Goal: Task Accomplishment & Management: Complete application form

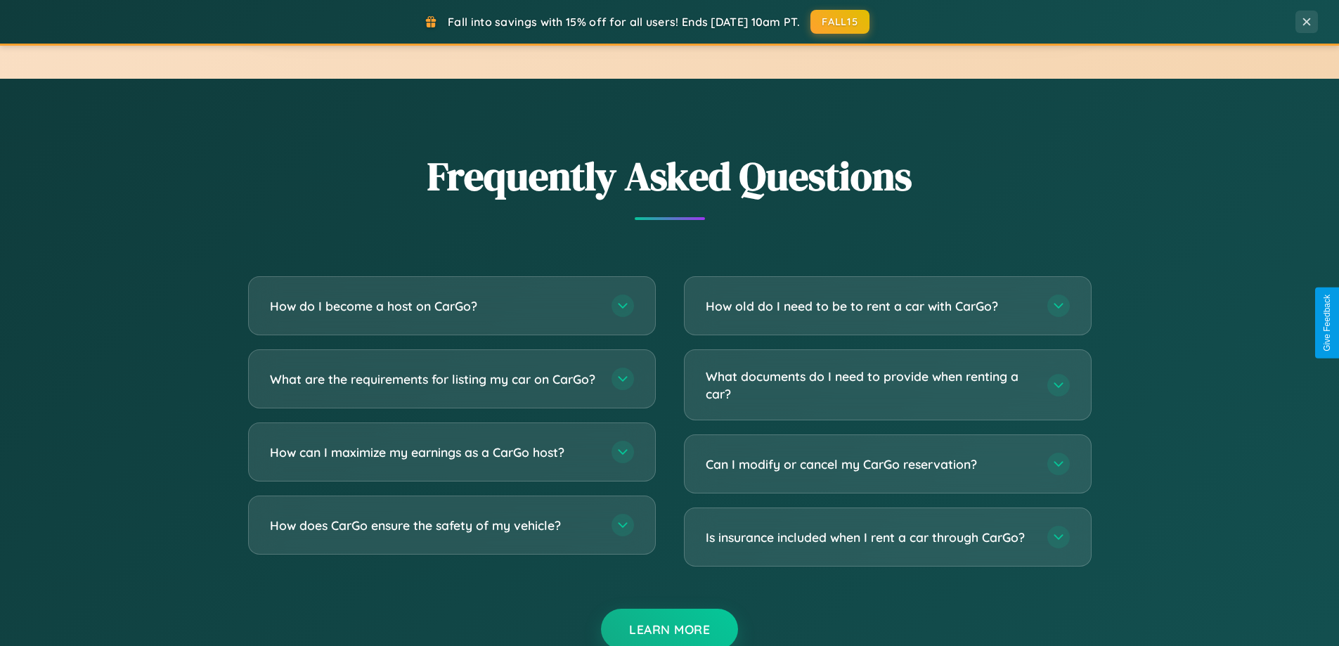
scroll to position [2704, 0]
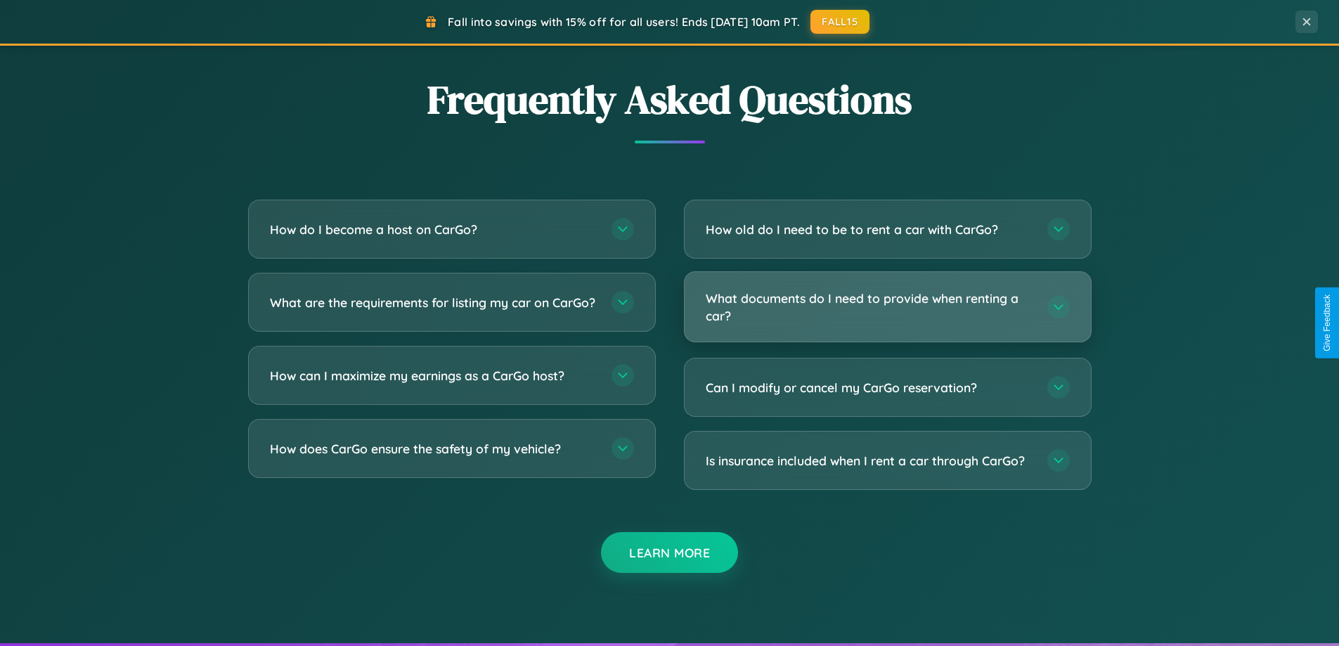
click at [887, 307] on h3 "What documents do I need to provide when renting a car?" at bounding box center [868, 306] width 327 height 34
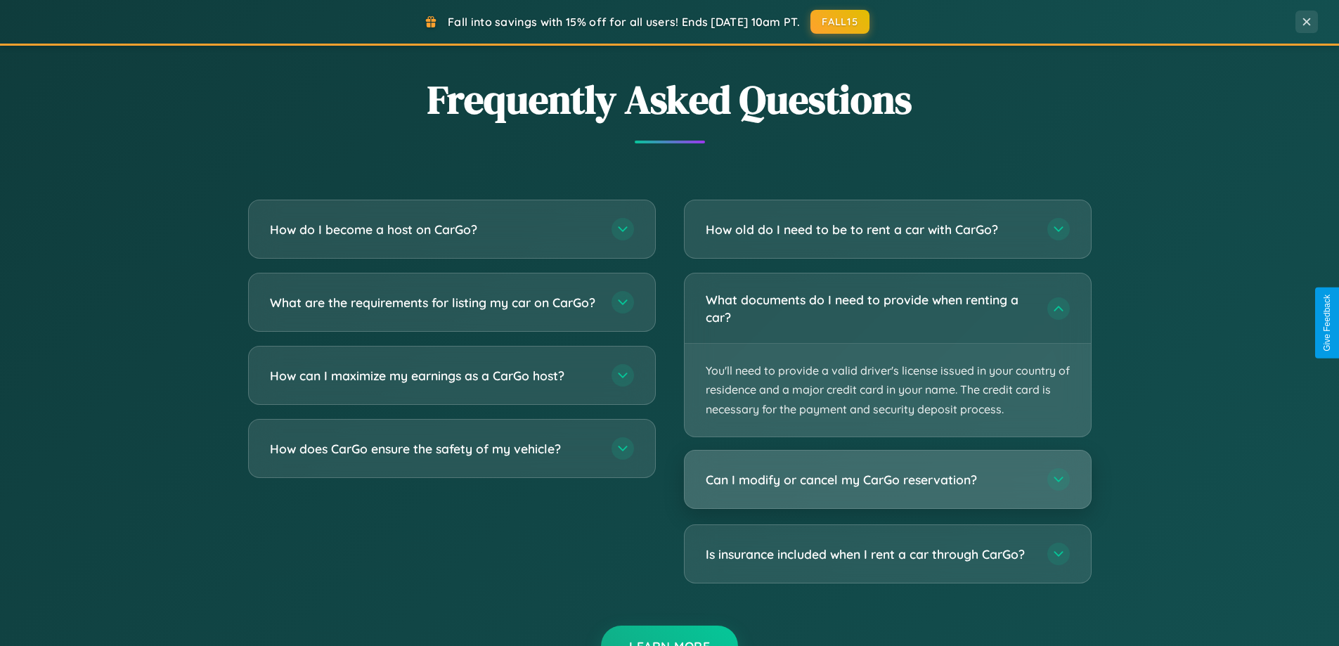
click at [887, 479] on h3 "Can I modify or cancel my CarGo reservation?" at bounding box center [868, 480] width 327 height 18
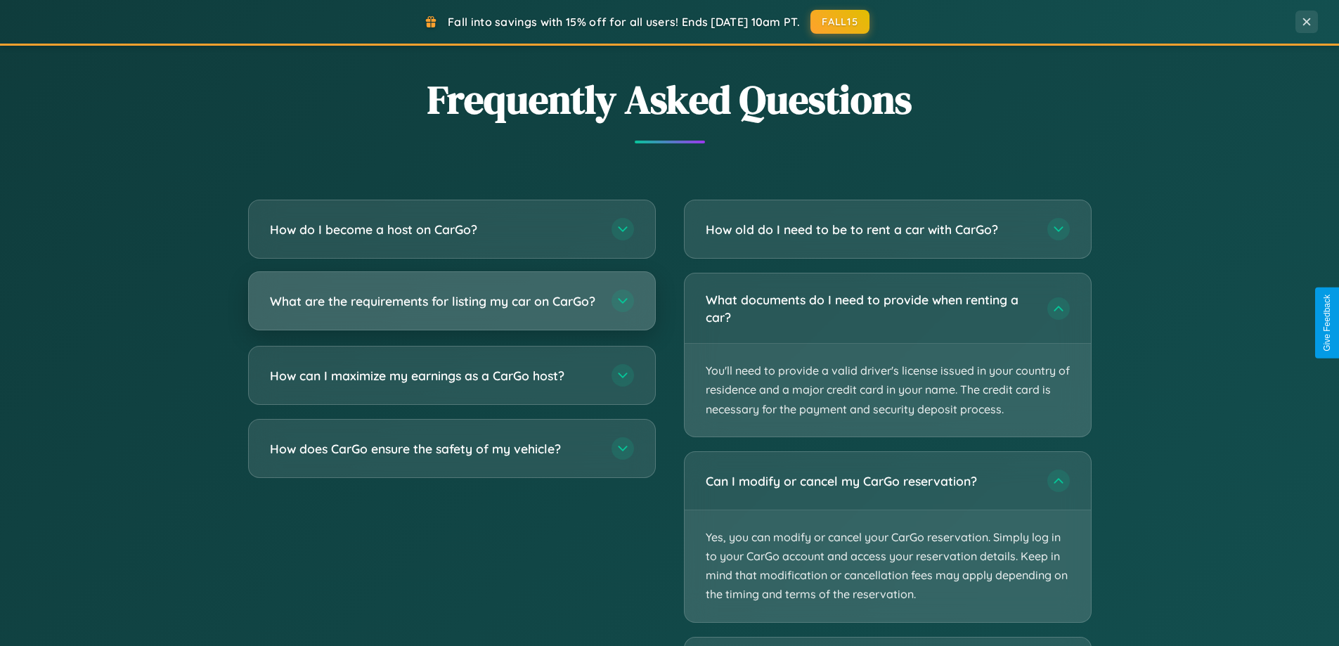
click at [451, 308] on h3 "What are the requirements for listing my car on CarGo?" at bounding box center [433, 301] width 327 height 18
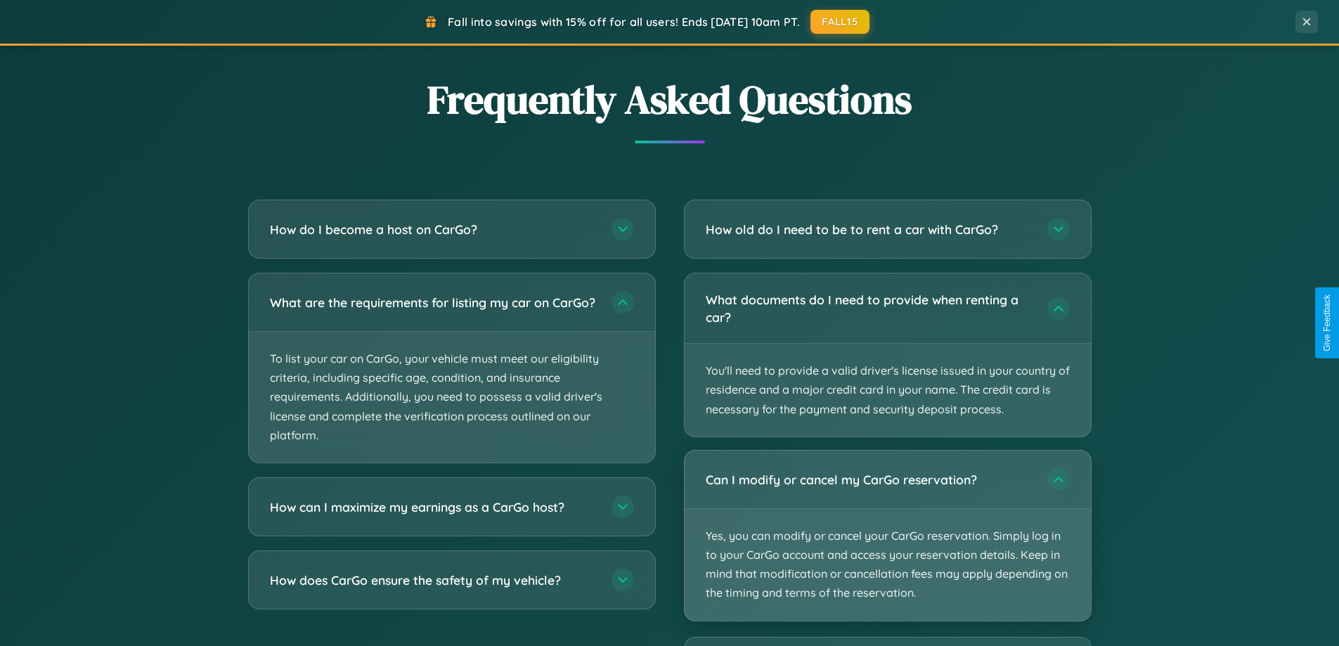
click at [887, 535] on p "Yes, you can modify or cancel your CarGo reservation. Simply log in to your Car…" at bounding box center [887, 565] width 406 height 112
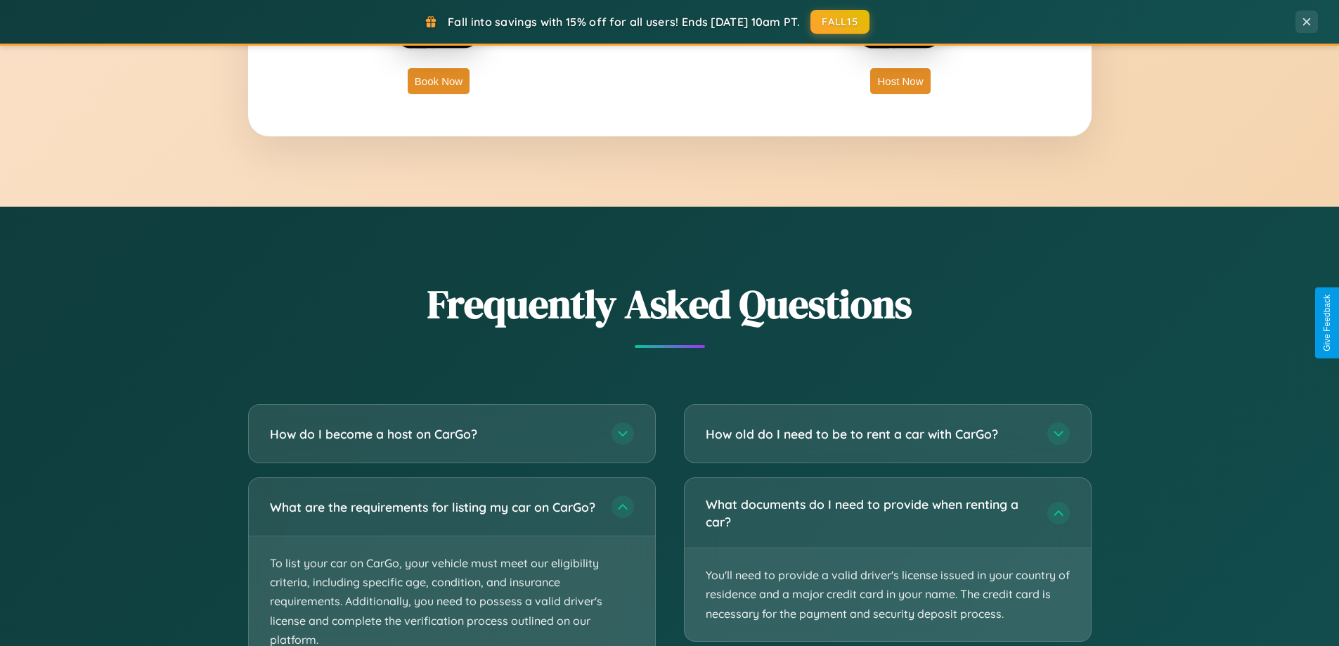
scroll to position [2258, 0]
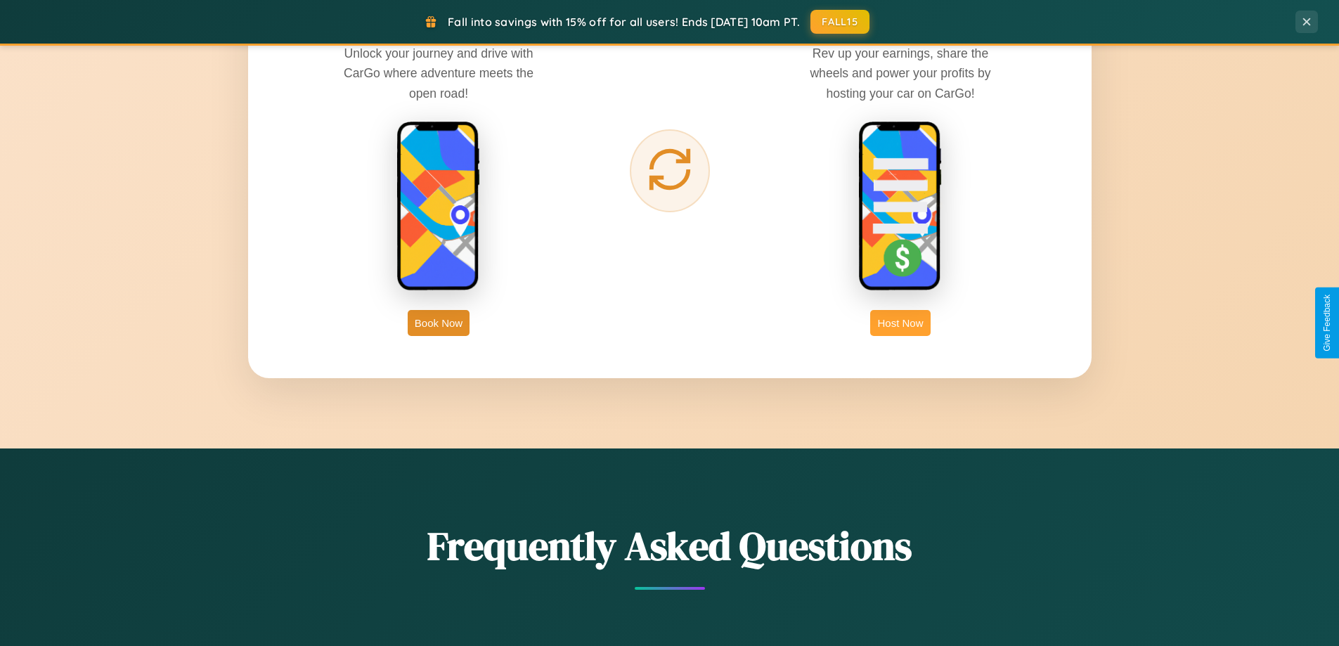
click at [900, 323] on button "Host Now" at bounding box center [900, 323] width 60 height 26
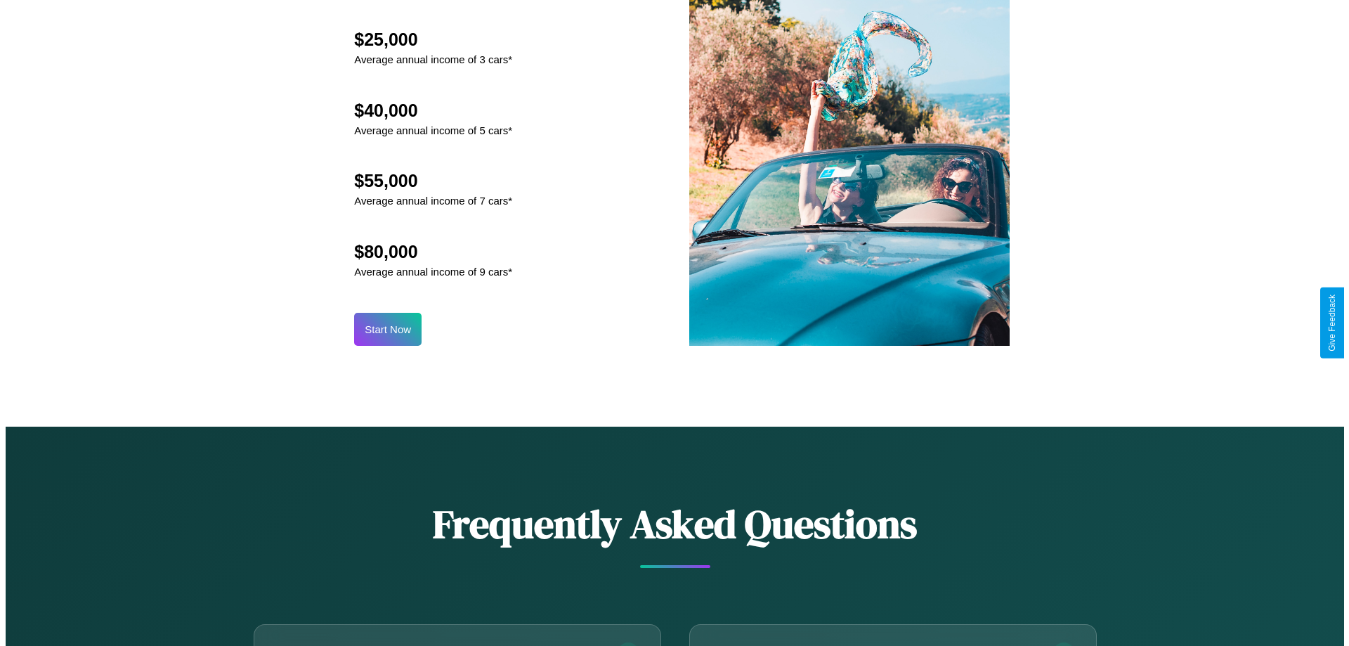
scroll to position [1465, 0]
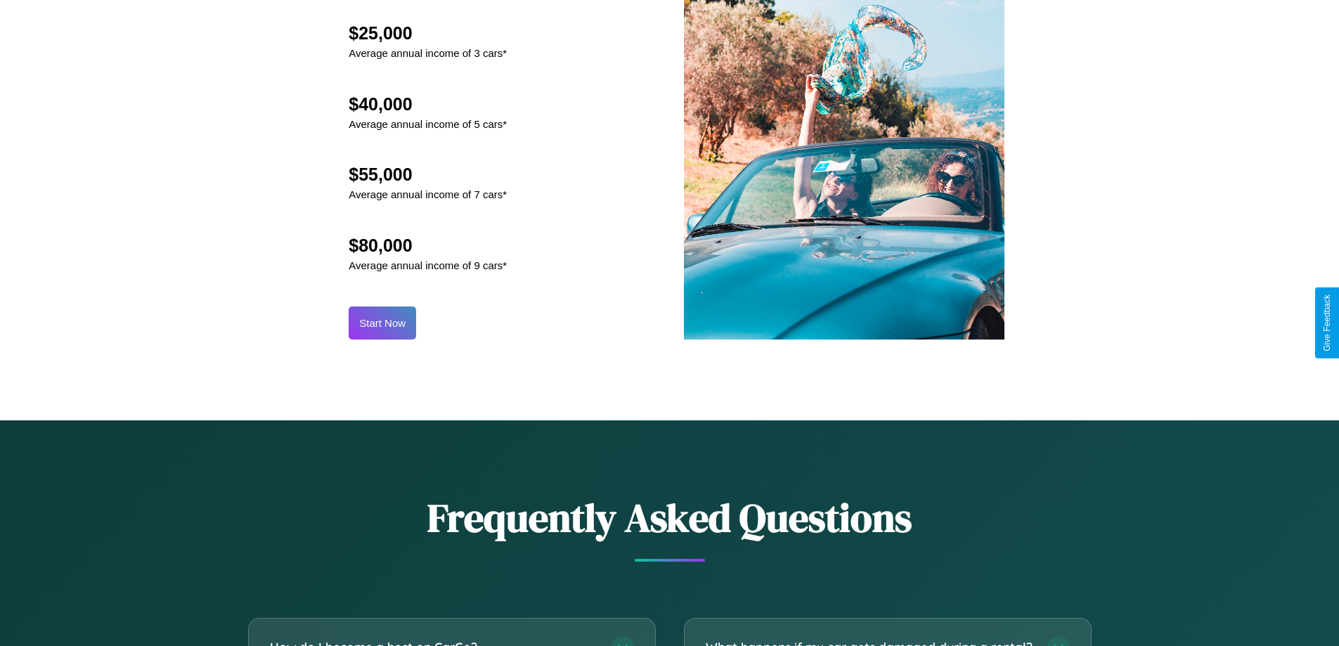
click at [382, 323] on button "Start Now" at bounding box center [382, 322] width 67 height 33
